Goal: Task Accomplishment & Management: Use online tool/utility

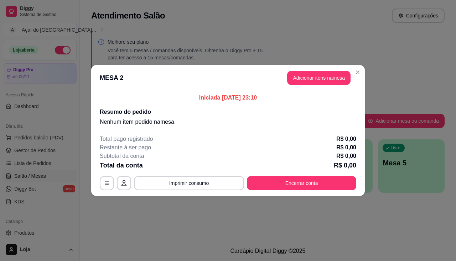
click at [277, 193] on footer "Total pago registrado R$ 0,00 Restante à ser pago R$ 0,00 Subtotal da conta R$ …" at bounding box center [228, 162] width 274 height 67
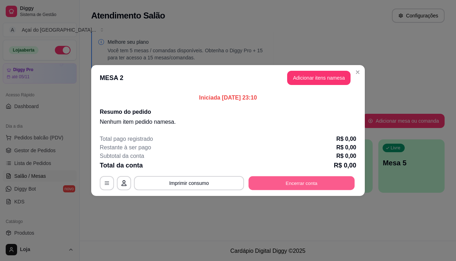
click at [279, 189] on button "Encerrar conta" at bounding box center [302, 184] width 106 height 14
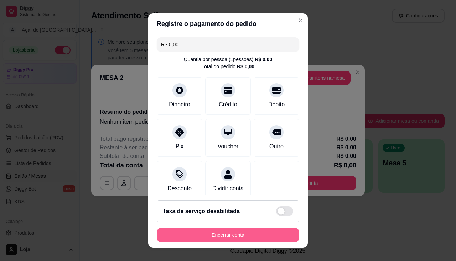
click at [280, 233] on button "Encerrar conta" at bounding box center [228, 235] width 142 height 14
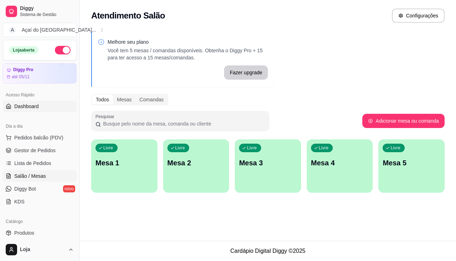
click at [38, 103] on link "Dashboard" at bounding box center [40, 106] width 74 height 11
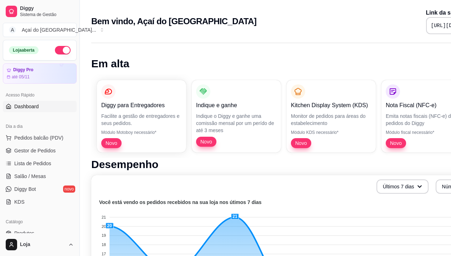
click at [400, 138] on div "Novo" at bounding box center [395, 143] width 20 height 10
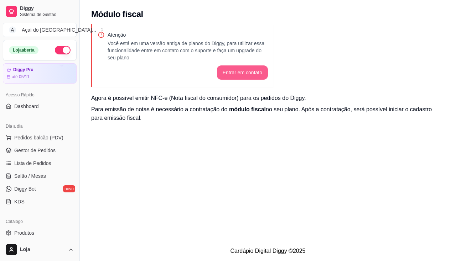
click at [243, 73] on button "Entrar em contato" at bounding box center [242, 73] width 51 height 14
